Goal: Download file/media

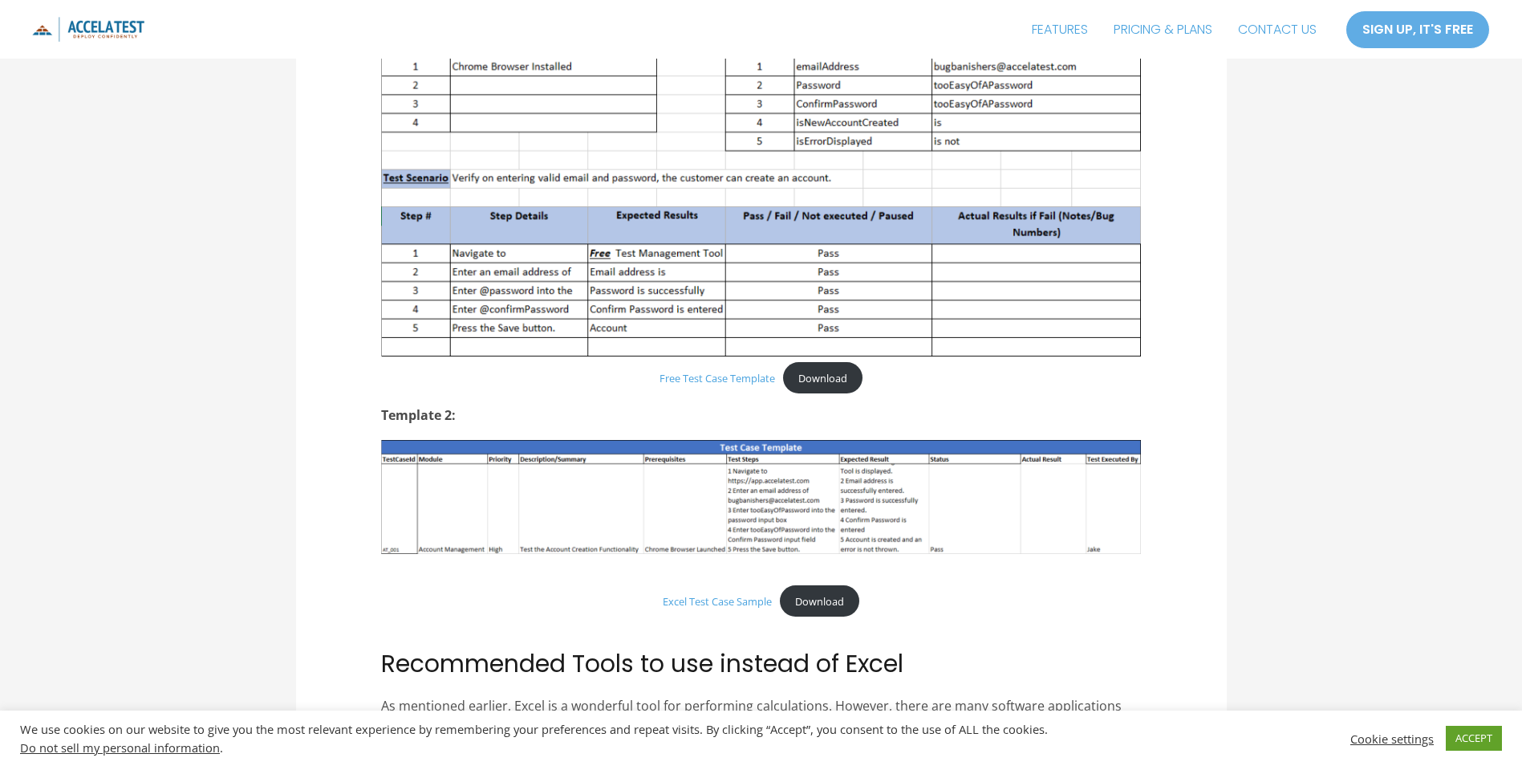
scroll to position [1284, 0]
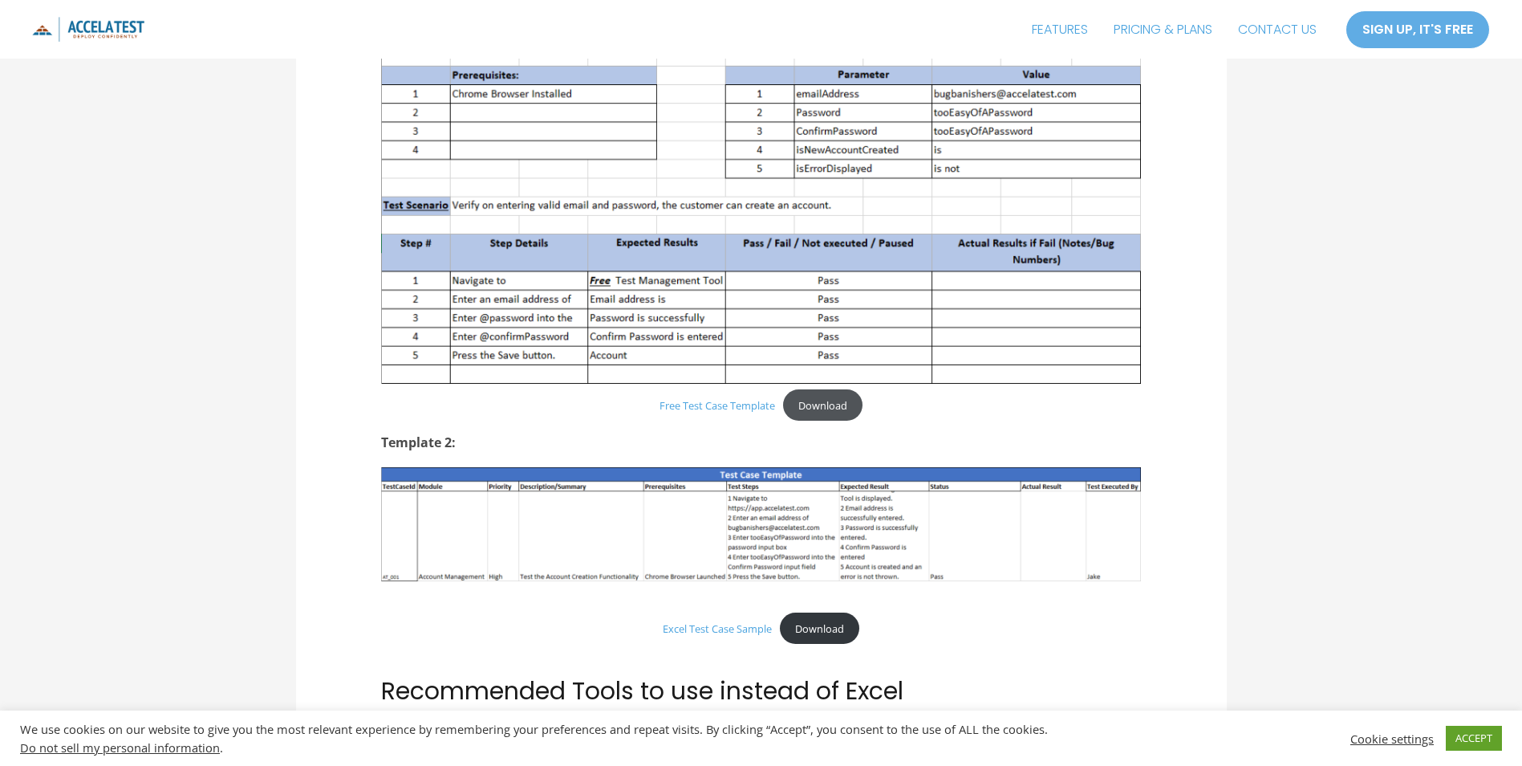
click at [824, 402] on link "Download" at bounding box center [822, 404] width 79 height 31
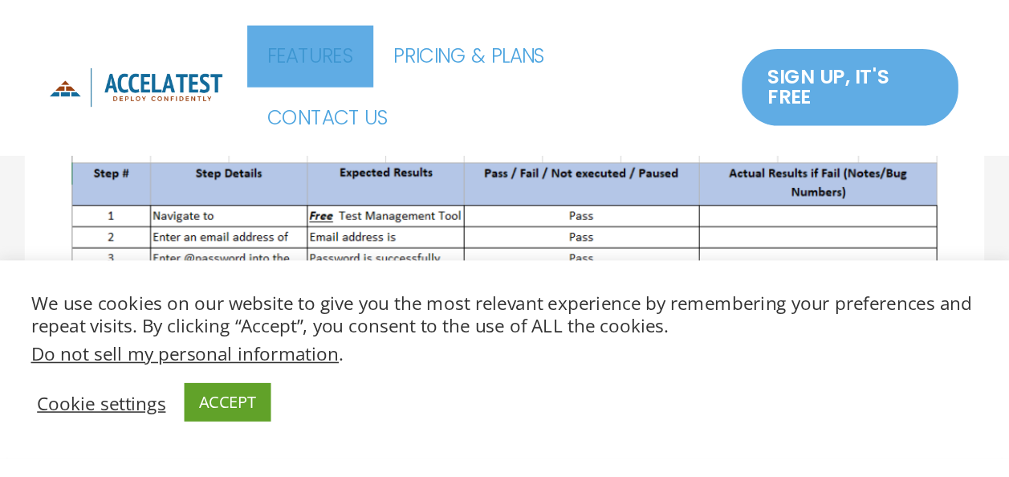
scroll to position [1270, 0]
